Goal: Check status: Check status

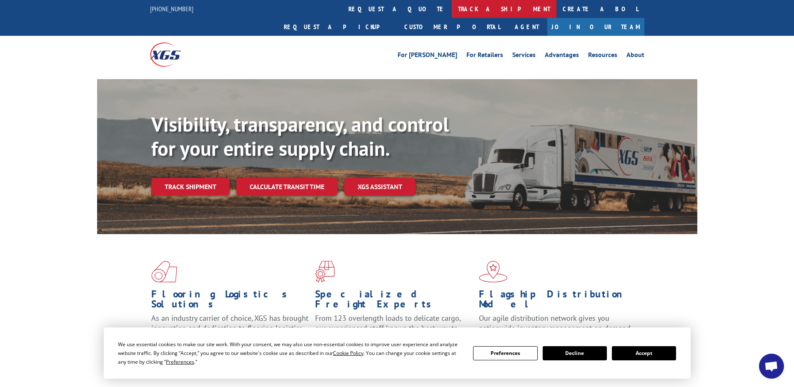
click at [452, 9] on link "track a shipment" at bounding box center [504, 9] width 105 height 18
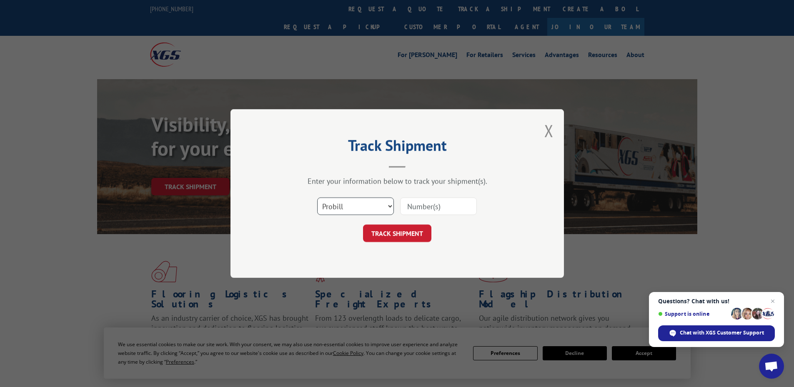
click at [338, 205] on select "Select category... Probill BOL PO" at bounding box center [355, 205] width 77 height 17
select select "bol"
click at [317, 197] on select "Select category... Probill BOL PO" at bounding box center [355, 205] width 77 height 17
click at [405, 207] on input at bounding box center [438, 205] width 77 height 17
paste input "5194003"
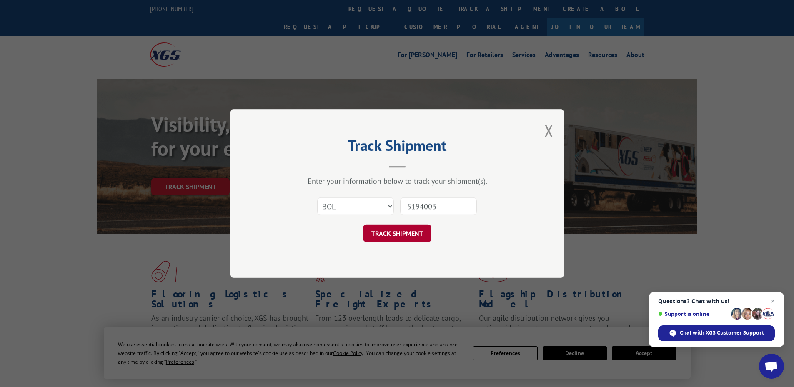
type input "5194003"
click at [398, 230] on button "TRACK SHIPMENT" at bounding box center [397, 233] width 68 height 17
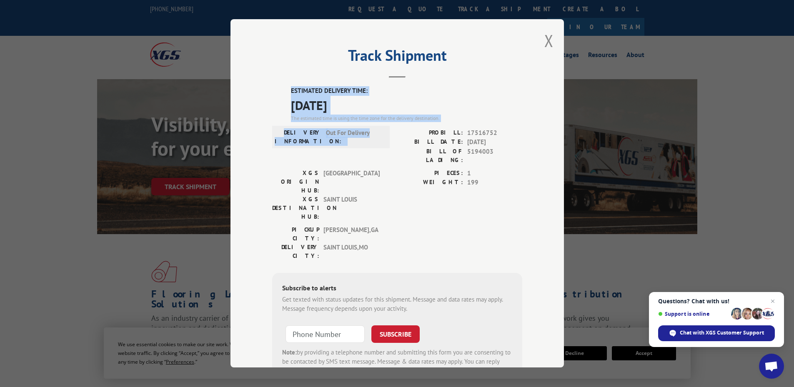
drag, startPoint x: 366, startPoint y: 133, endPoint x: 286, endPoint y: 90, distance: 91.0
click at [286, 90] on div "ESTIMATED DELIVERY TIME: [DATE] The estimated time is using the time zone for t…" at bounding box center [397, 237] width 250 height 300
copy div "ESTIMATED DELIVERY TIME: [DATE] The estimated time is using the time zone for t…"
